Goal: Task Accomplishment & Management: Use online tool/utility

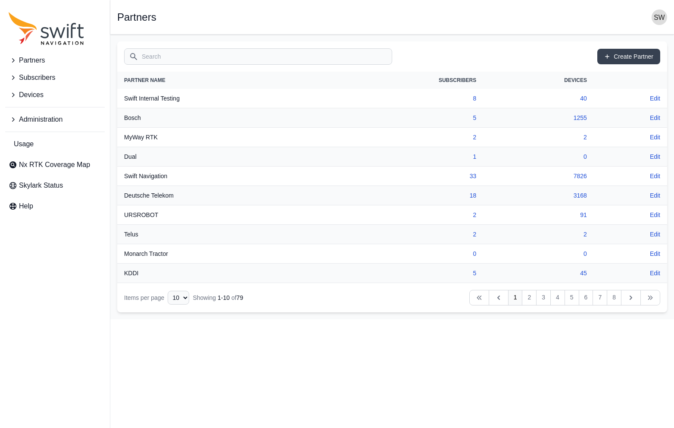
click at [14, 77] on icon "Sidenav" at bounding box center [13, 77] width 9 height 9
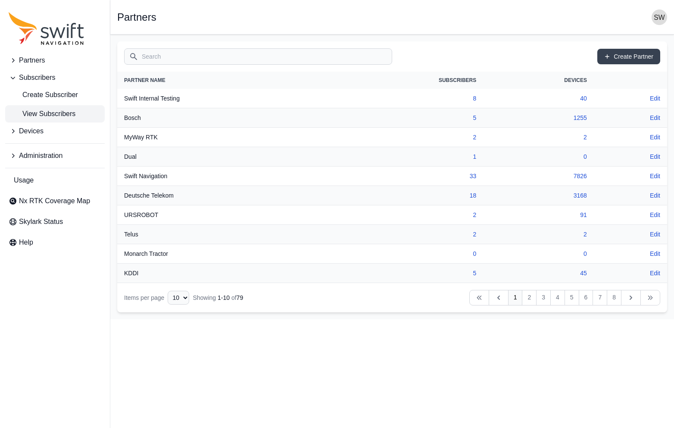
click at [43, 109] on span "View Subscribers" at bounding box center [42, 114] width 67 height 10
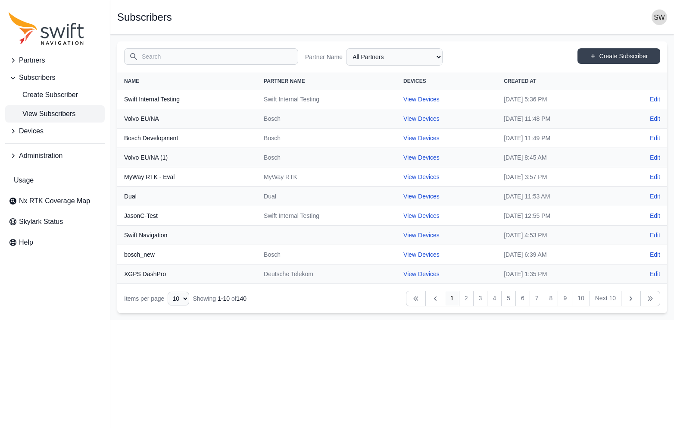
click at [168, 59] on input "Search" at bounding box center [211, 56] width 174 height 16
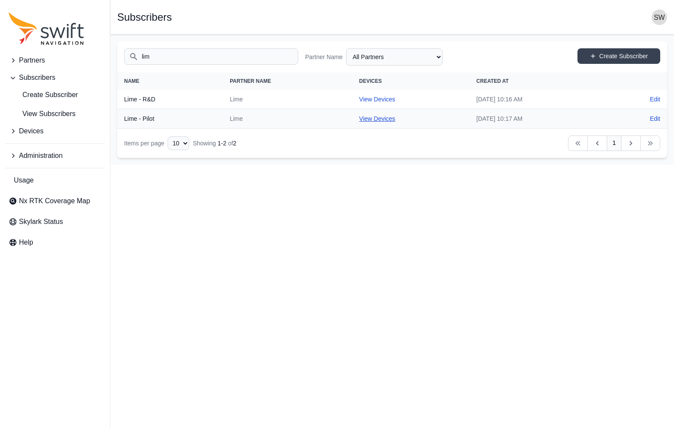
type input "lim"
click at [359, 119] on link "View Devices" at bounding box center [377, 118] width 36 height 7
select select "ec0c1cd2-6a78-4247-b45f-4c99234a6b11"
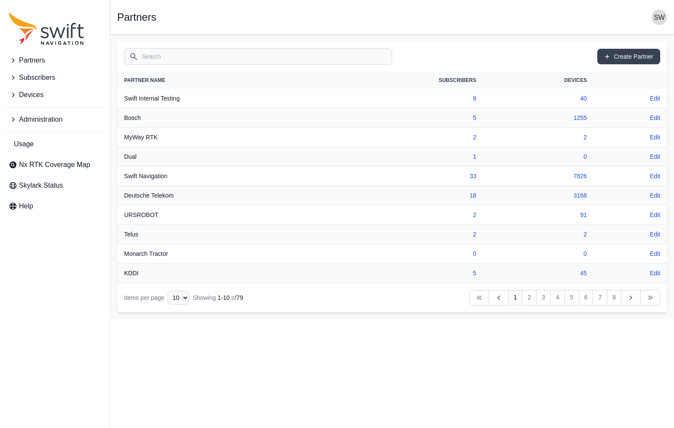
click at [16, 77] on icon "Sidenav" at bounding box center [13, 77] width 9 height 9
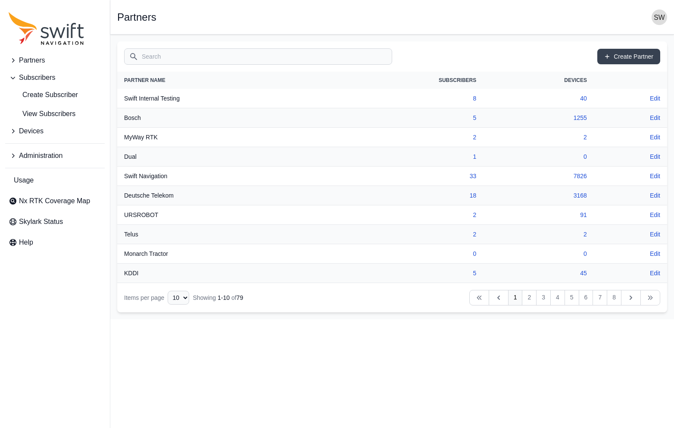
click at [16, 57] on icon "Sidenav" at bounding box center [13, 60] width 9 height 9
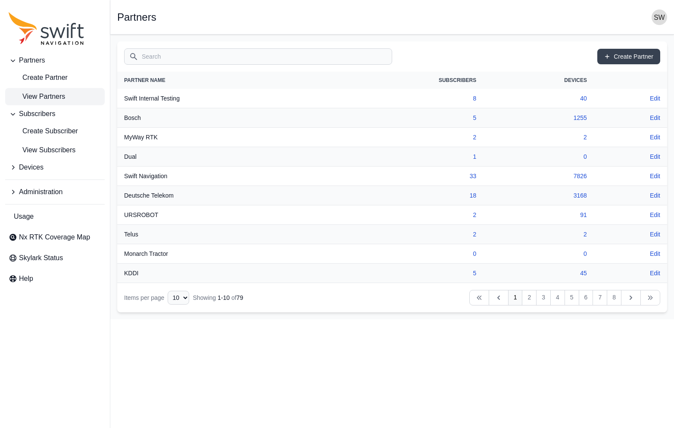
click at [33, 94] on span "View Partners" at bounding box center [37, 96] width 56 height 10
click at [148, 56] on input "Search" at bounding box center [258, 56] width 268 height 16
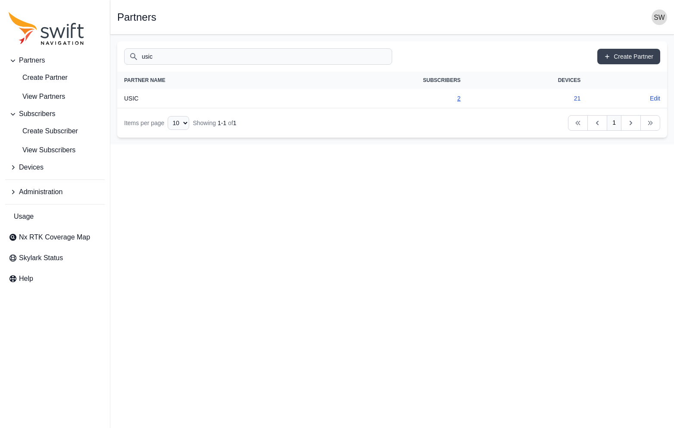
type input "usic"
click at [460, 99] on link "2" at bounding box center [458, 98] width 3 height 7
select select "d86044e6-689f-4d64-9059-df804293d480"
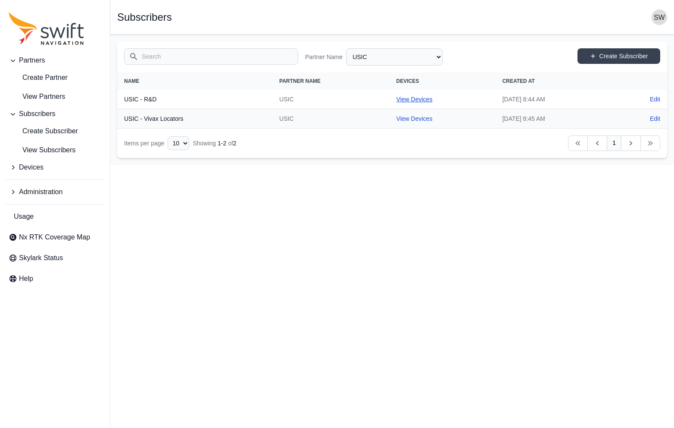
click at [396, 100] on link "View Devices" at bounding box center [414, 99] width 36 height 7
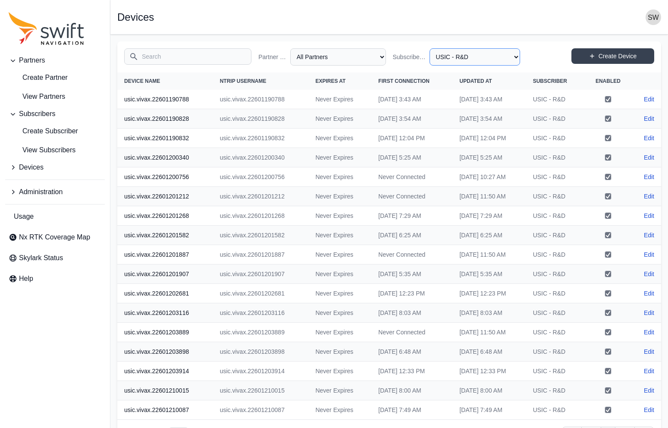
click at [518, 59] on select "All Subscribers <Partner Name> - Customer 1 <Partner Name> - Customer 2 <Partne…" at bounding box center [474, 56] width 91 height 17
click at [432, 48] on select "All Subscribers <Partner Name> - Customer 1 <Partner Name> - Customer 2 <Partne…" at bounding box center [474, 56] width 91 height 17
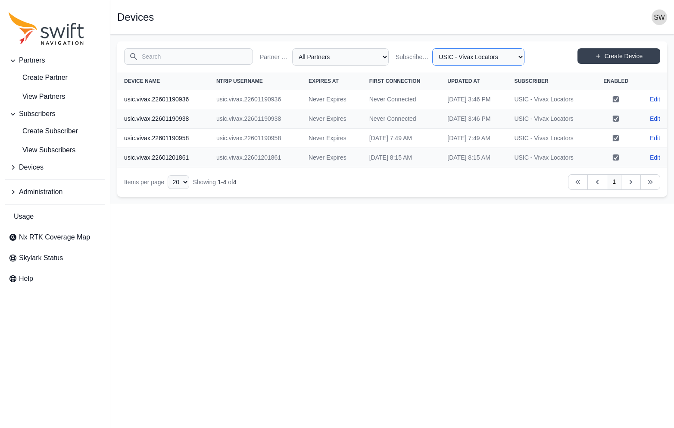
click at [520, 56] on select "All Subscribers <Partner Name> - Customer 1 <Partner Name> - Customer 2 <Partne…" at bounding box center [478, 56] width 92 height 17
click at [432, 48] on select "All Subscribers <Partner Name> - Customer 1 <Partner Name> - Customer 2 <Partne…" at bounding box center [478, 56] width 92 height 17
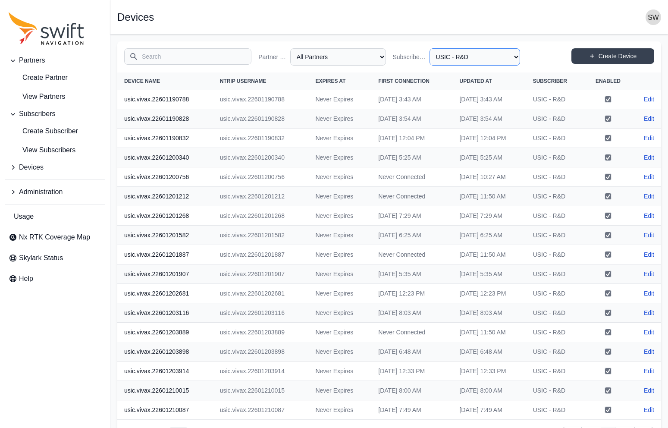
click at [515, 57] on select "All Subscribers <Partner Name> - Customer 1 <Partner Name> - Customer 2 <Partne…" at bounding box center [474, 56] width 91 height 17
click at [432, 48] on select "All Subscribers <Partner Name> - Customer 1 <Partner Name> - Customer 2 <Partne…" at bounding box center [474, 56] width 91 height 17
select select "50093bd9-8583-4f26-8545-3bd2f2615479"
